Goal: Check status: Check status

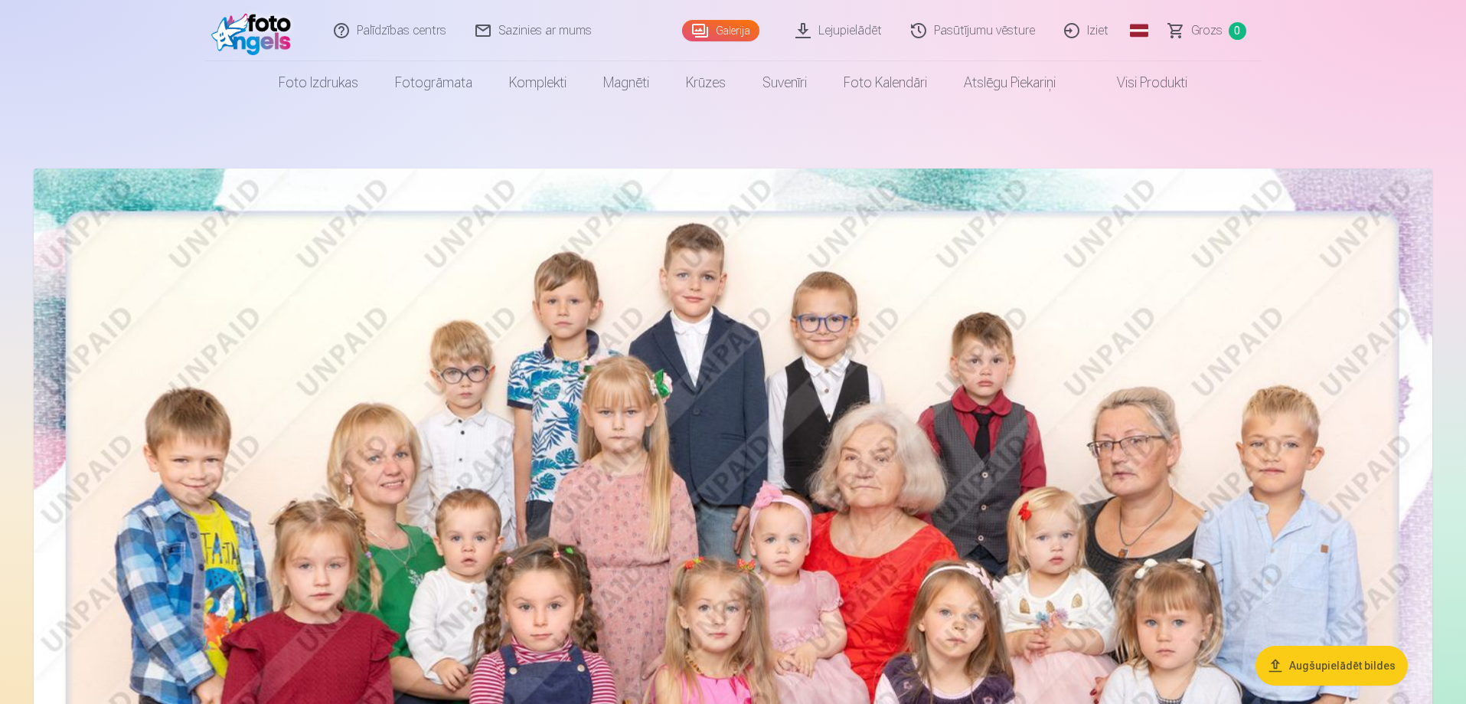
click at [546, 38] on link "Sazinies ar mums" at bounding box center [534, 30] width 145 height 61
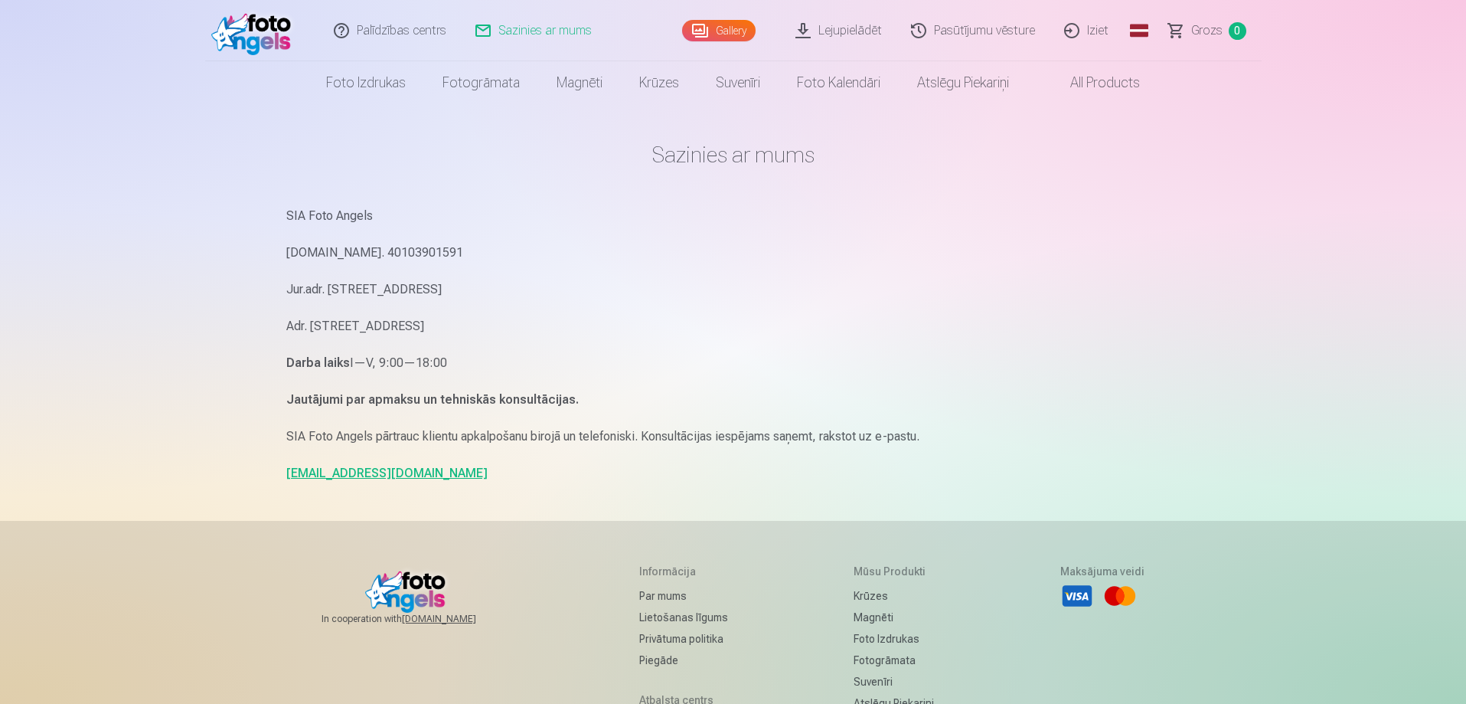
click at [413, 31] on link "Palīdzības centrs" at bounding box center [391, 30] width 142 height 61
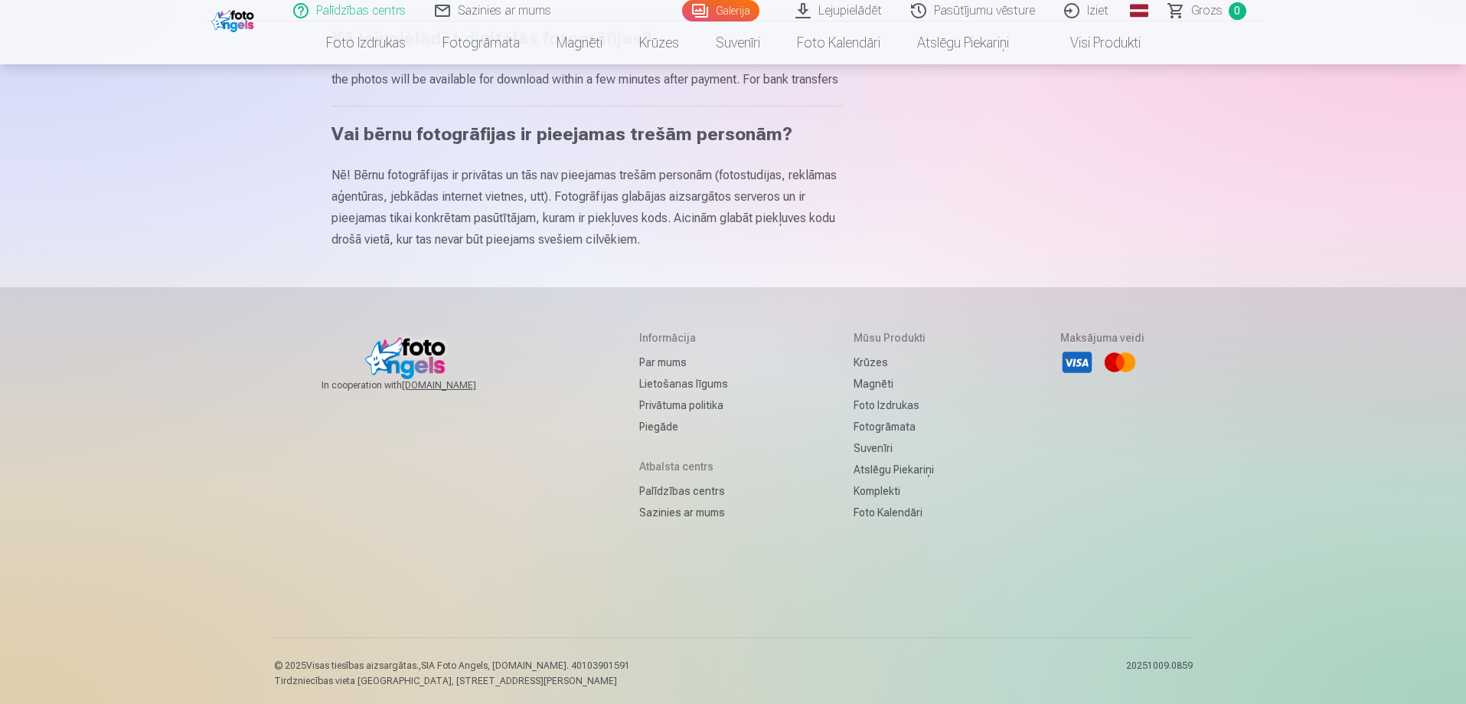
scroll to position [949, 0]
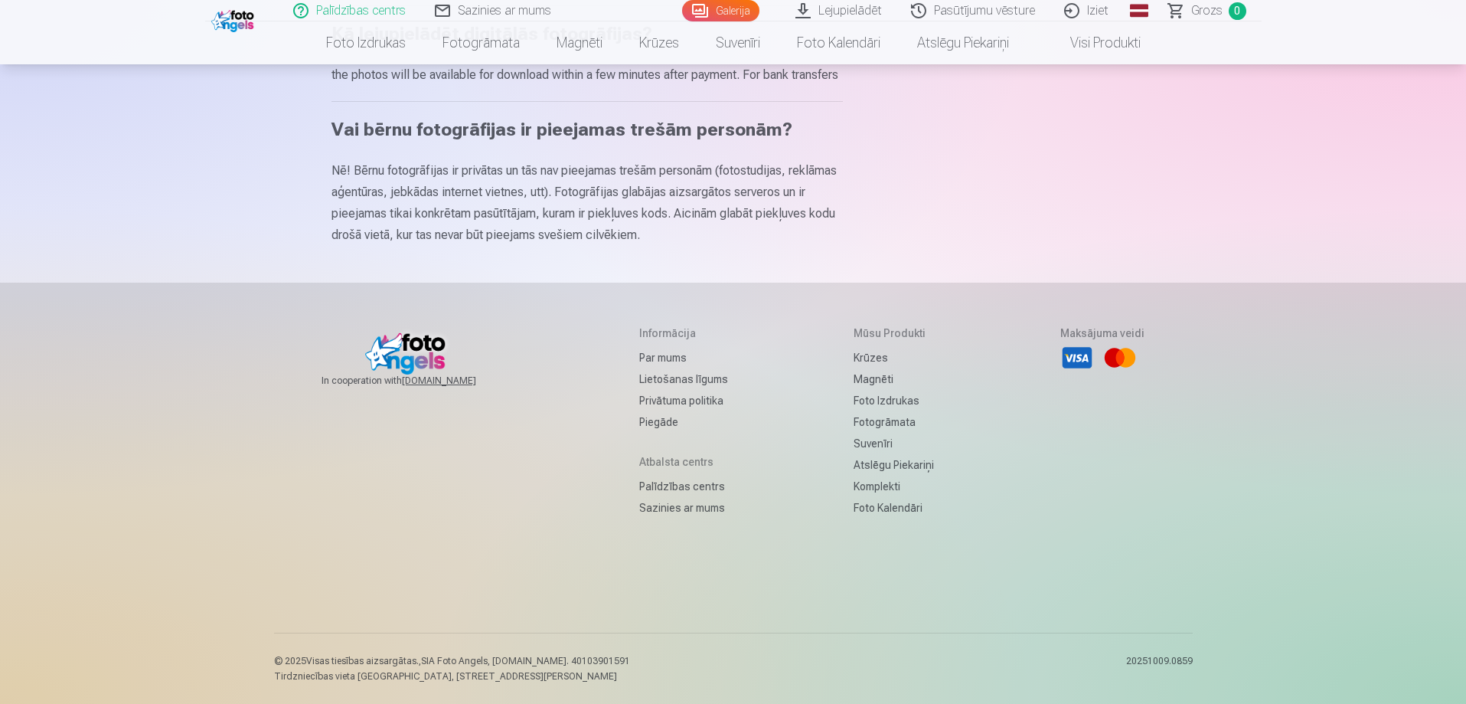
click at [650, 361] on link "Par mums" at bounding box center [683, 357] width 89 height 21
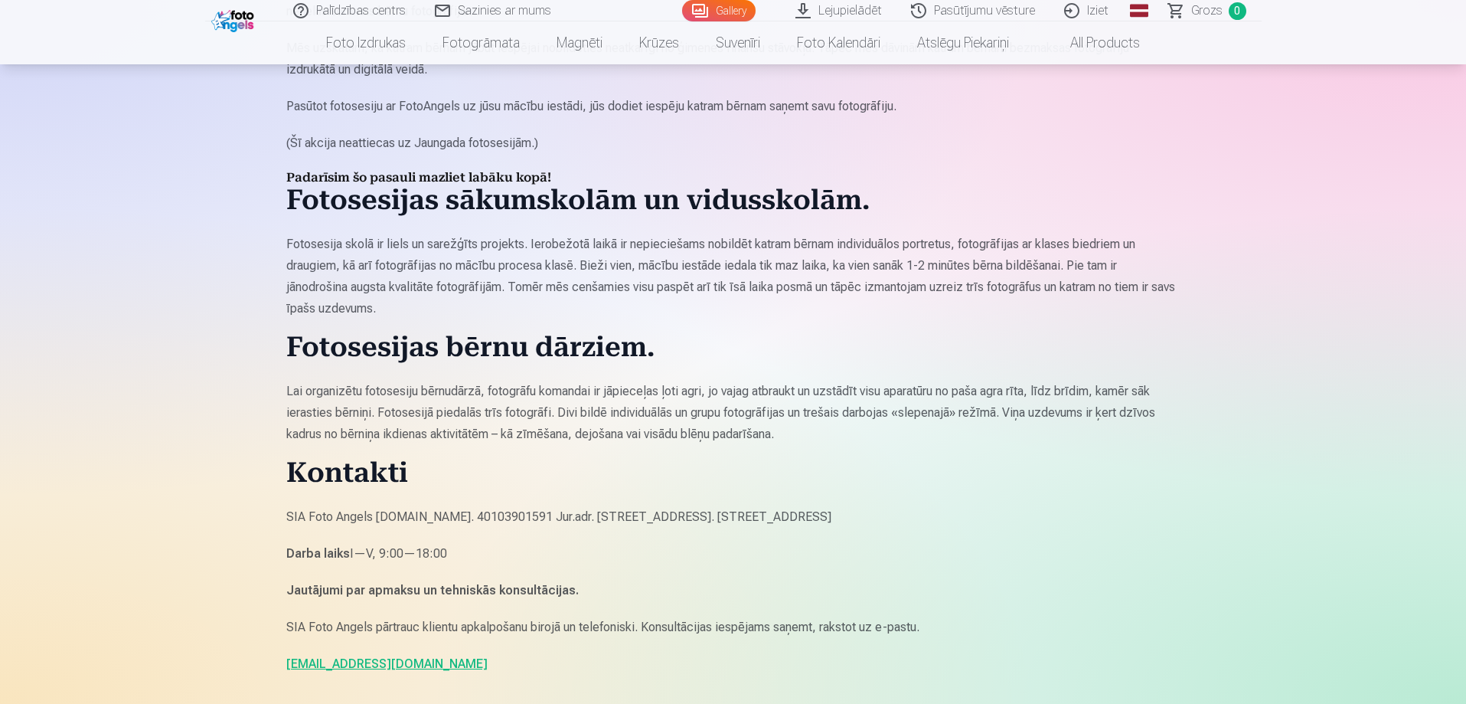
scroll to position [995, 0]
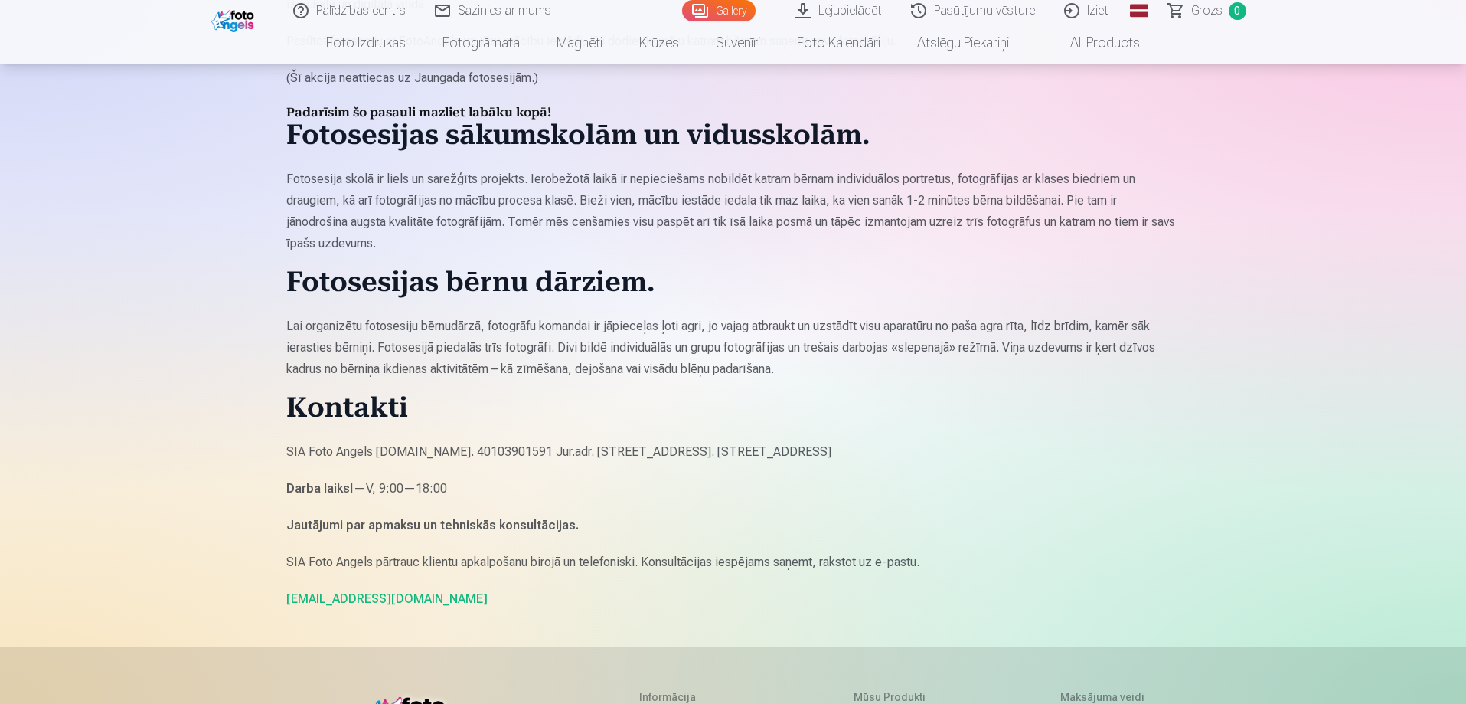
click at [360, 600] on link "info@fotoangels.lv" at bounding box center [386, 598] width 201 height 15
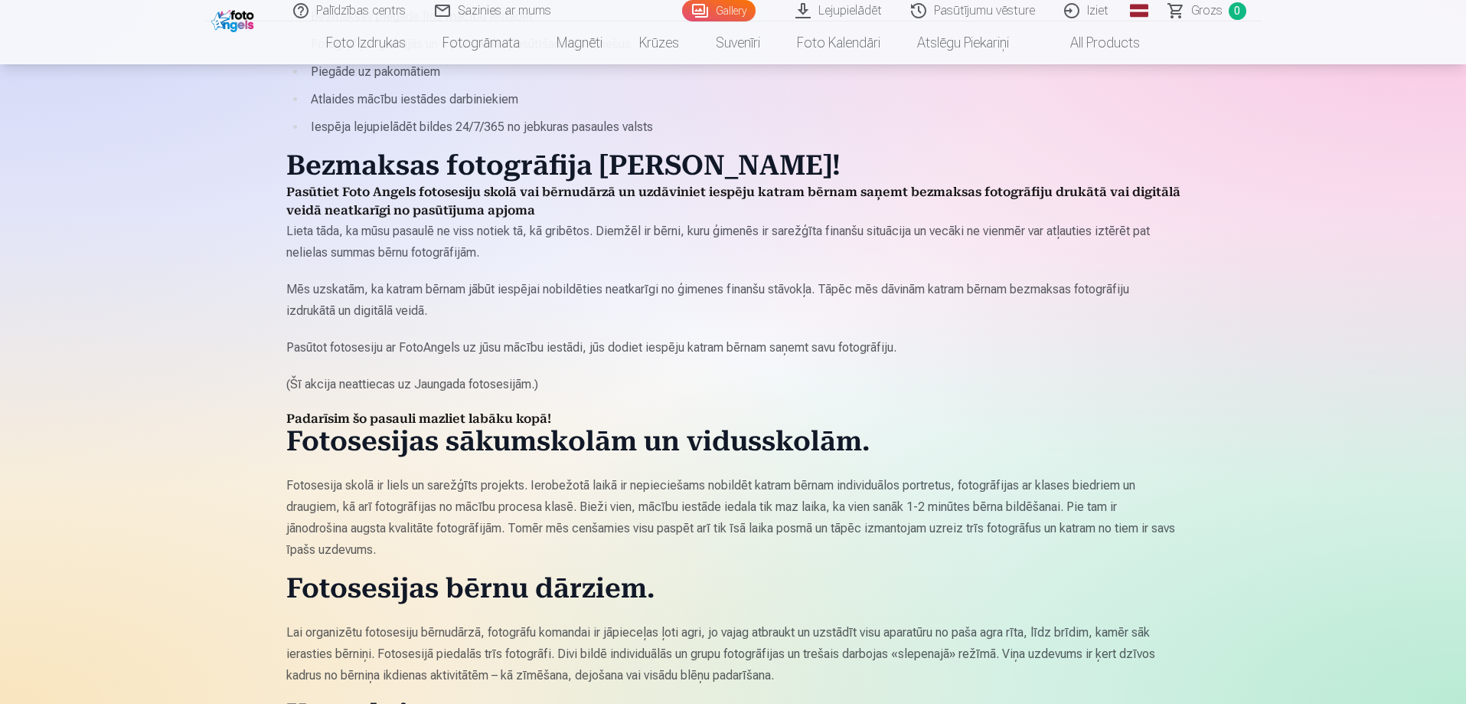
scroll to position [230, 0]
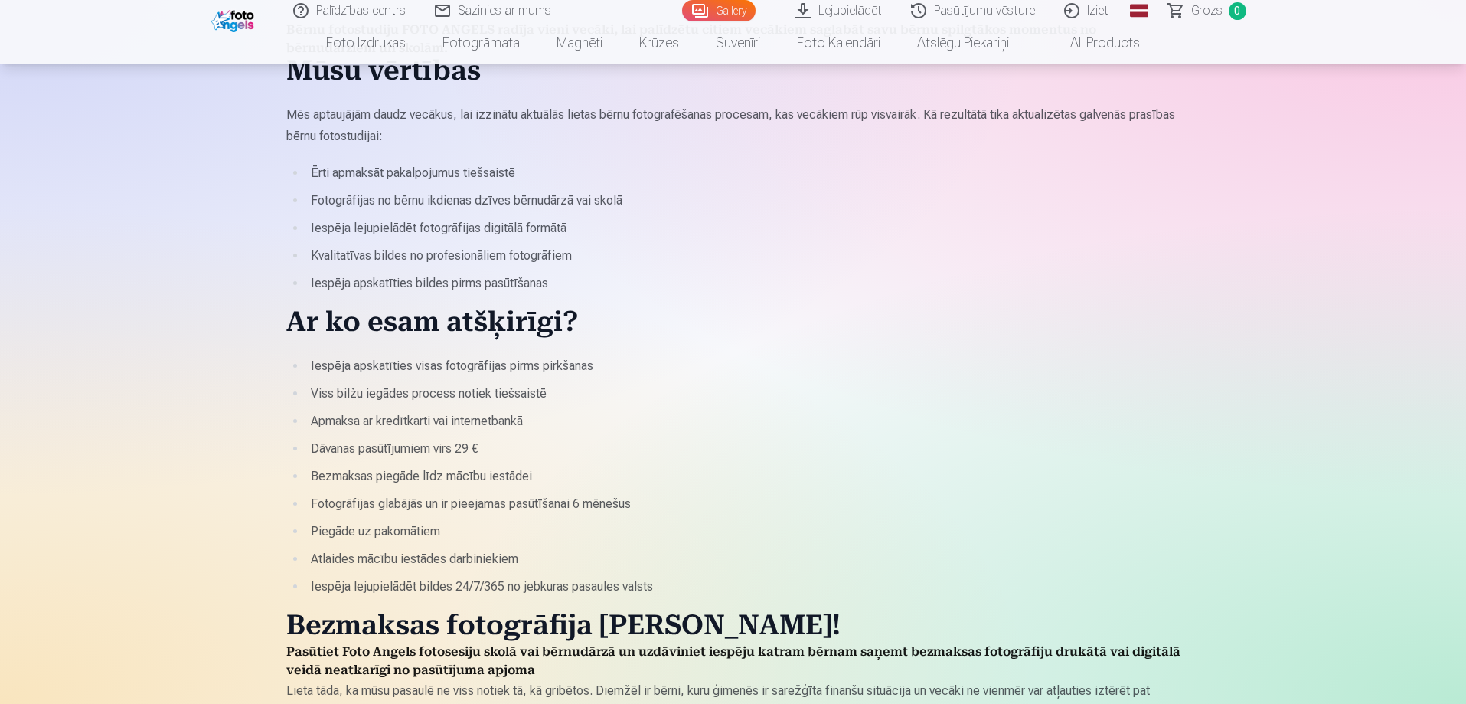
click at [962, 11] on link "Pasūtījumu vēsture" at bounding box center [973, 10] width 153 height 21
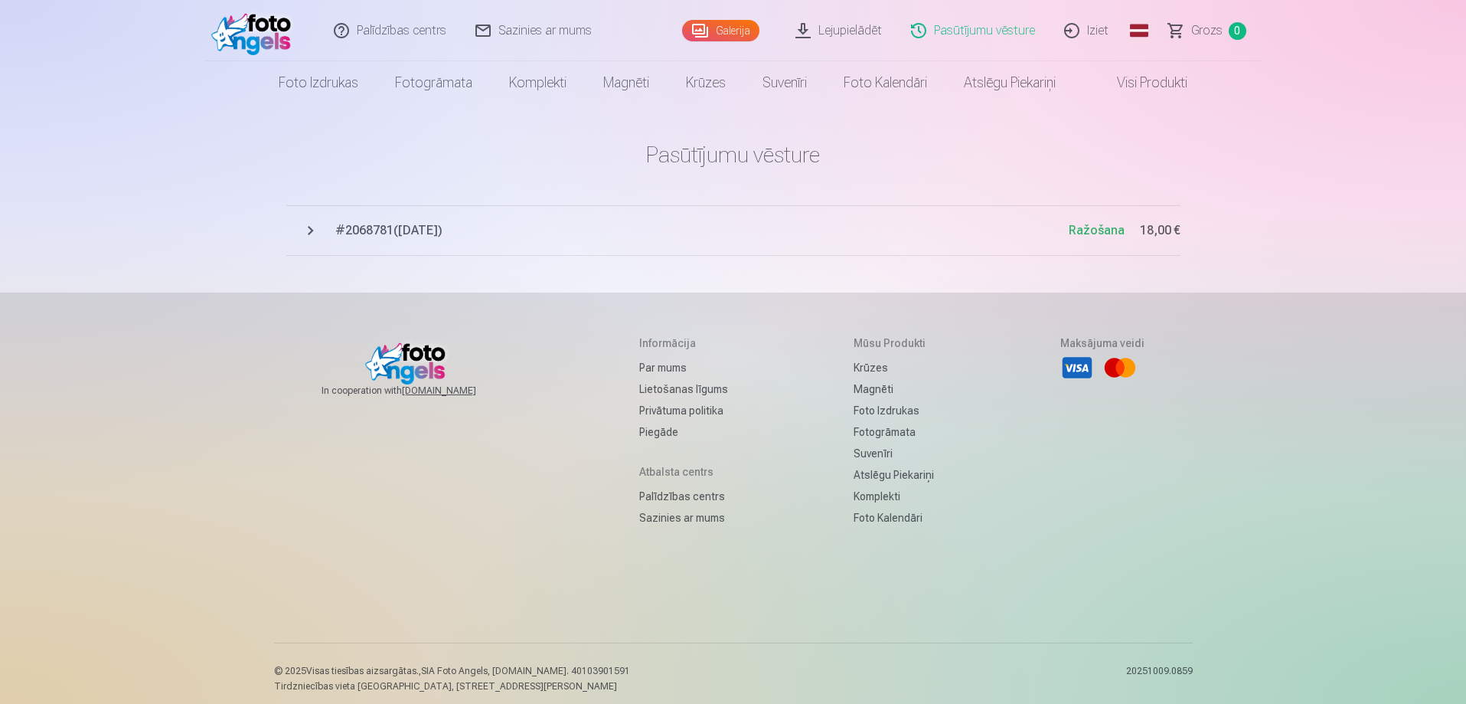
click at [311, 233] on button "# 2068781 ( 10.10.2025 ) Ražošana 18,00 €" at bounding box center [733, 230] width 894 height 51
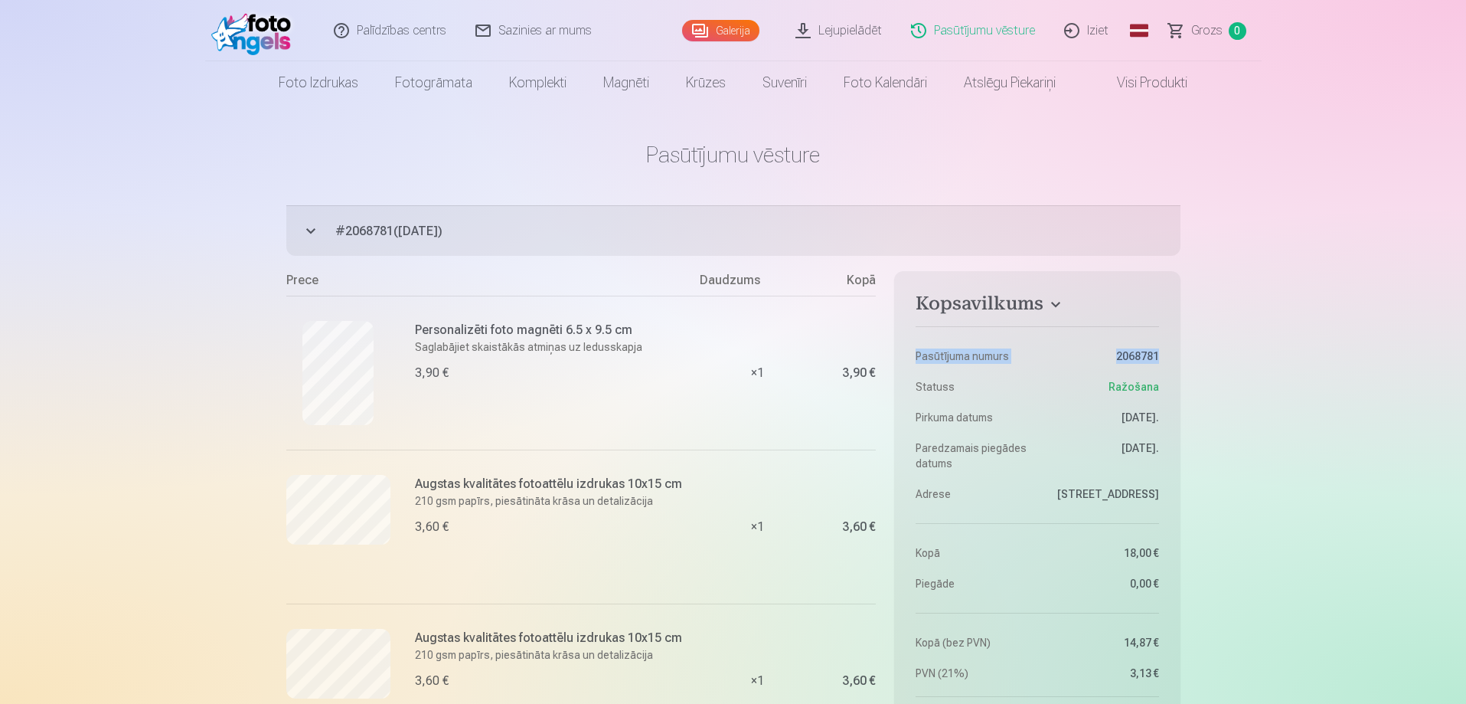
drag, startPoint x: 1157, startPoint y: 354, endPoint x: 908, endPoint y: 357, distance: 248.8
click at [908, 357] on aside "Kopsavilkums Pasūtījuma numurs 2068781 Statuss Ražošana Pirkuma datums 10.10.20…" at bounding box center [1037, 544] width 286 height 546
copy dl "Pasūtījuma numurs 2068781"
click at [1082, 362] on dd "2068781" at bounding box center [1102, 355] width 114 height 15
drag, startPoint x: 1118, startPoint y: 357, endPoint x: 1157, endPoint y: 357, distance: 39.8
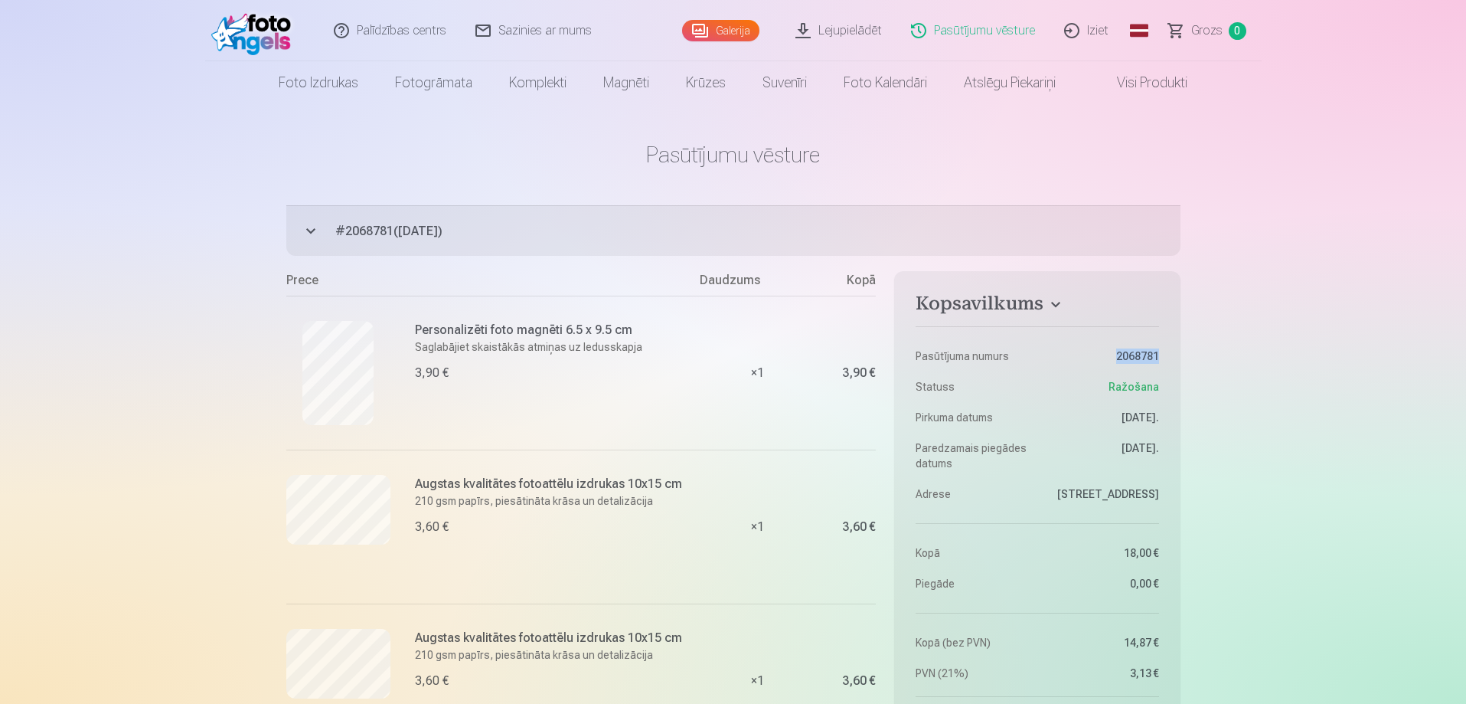
click at [1157, 357] on dd "2068781" at bounding box center [1102, 355] width 114 height 15
copy dd "2068781"
click at [860, 31] on link "Lejupielādēt" at bounding box center [840, 30] width 116 height 61
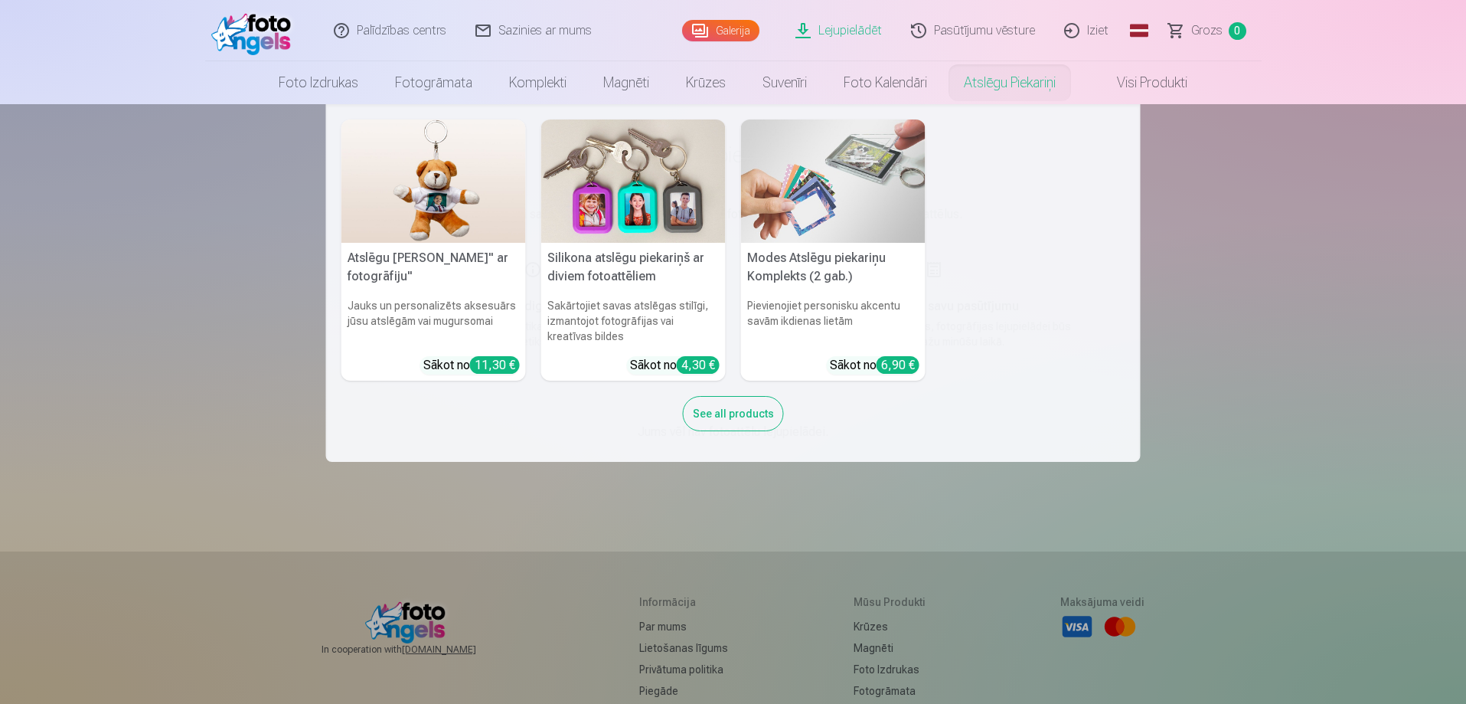
click at [1206, 227] on nav "Atslēgu piekariņš Lācītis" ar fotogrāfiju" Jauks un personalizēts aksesuārs jūs…" at bounding box center [733, 282] width 1466 height 357
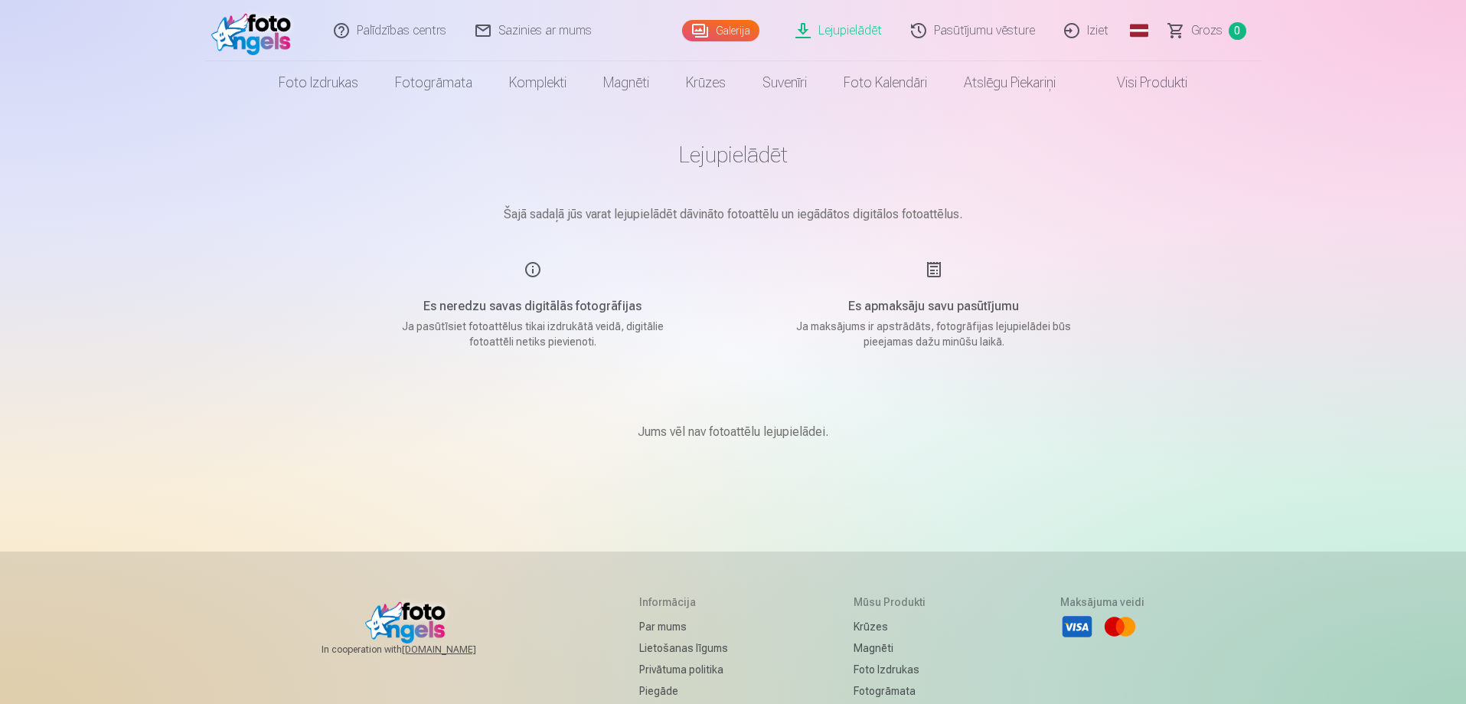
click at [1094, 35] on link "Iziet" at bounding box center [1086, 30] width 73 height 61
